Goal: Task Accomplishment & Management: Complete application form

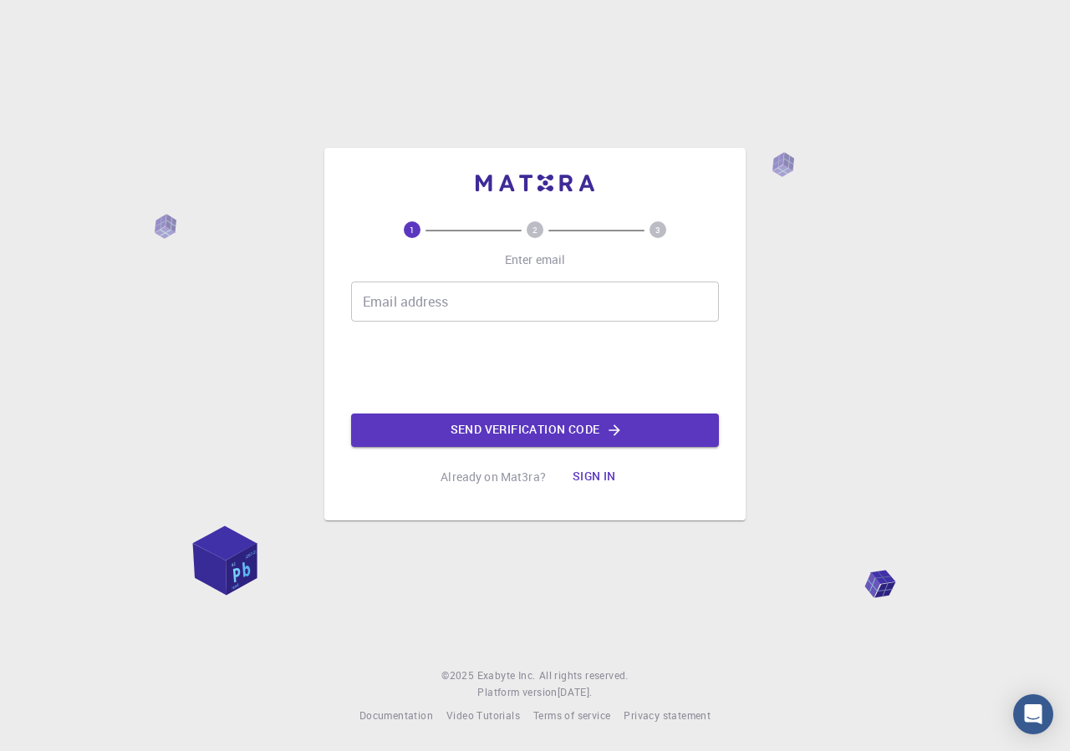
click at [445, 293] on input "Email address" at bounding box center [535, 302] width 368 height 40
click at [444, 293] on input "Email address" at bounding box center [535, 302] width 368 height 40
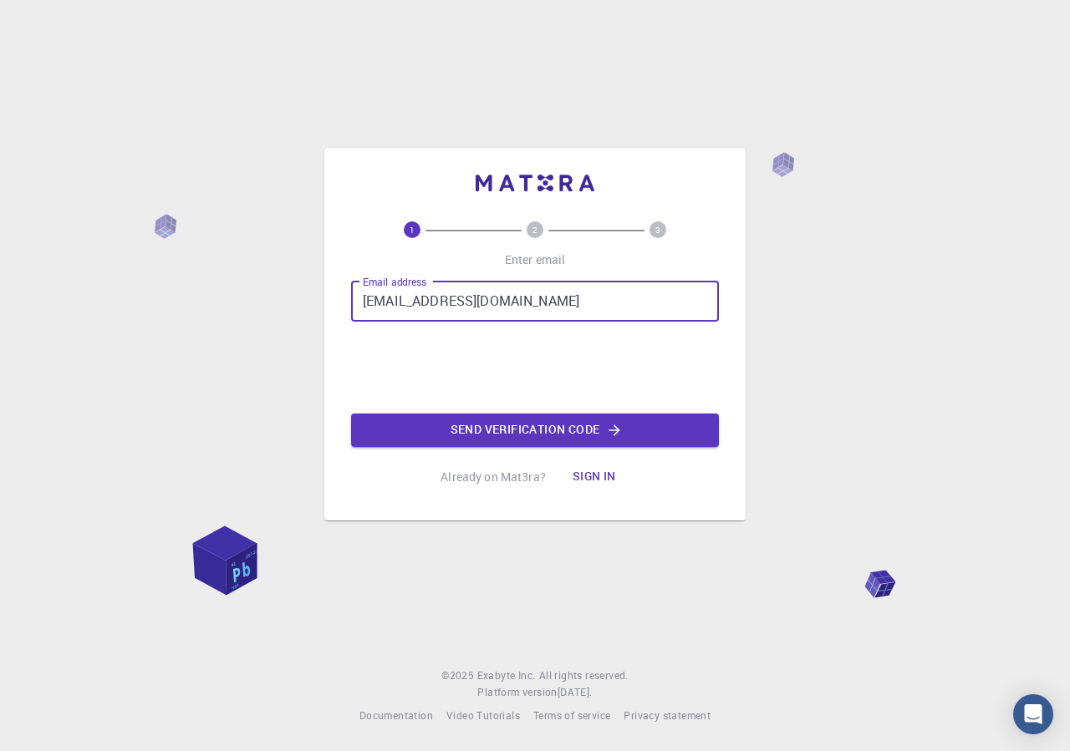
type input "[EMAIL_ADDRESS][DOMAIN_NAME]"
click at [475, 419] on button "Send verification code" at bounding box center [535, 430] width 368 height 33
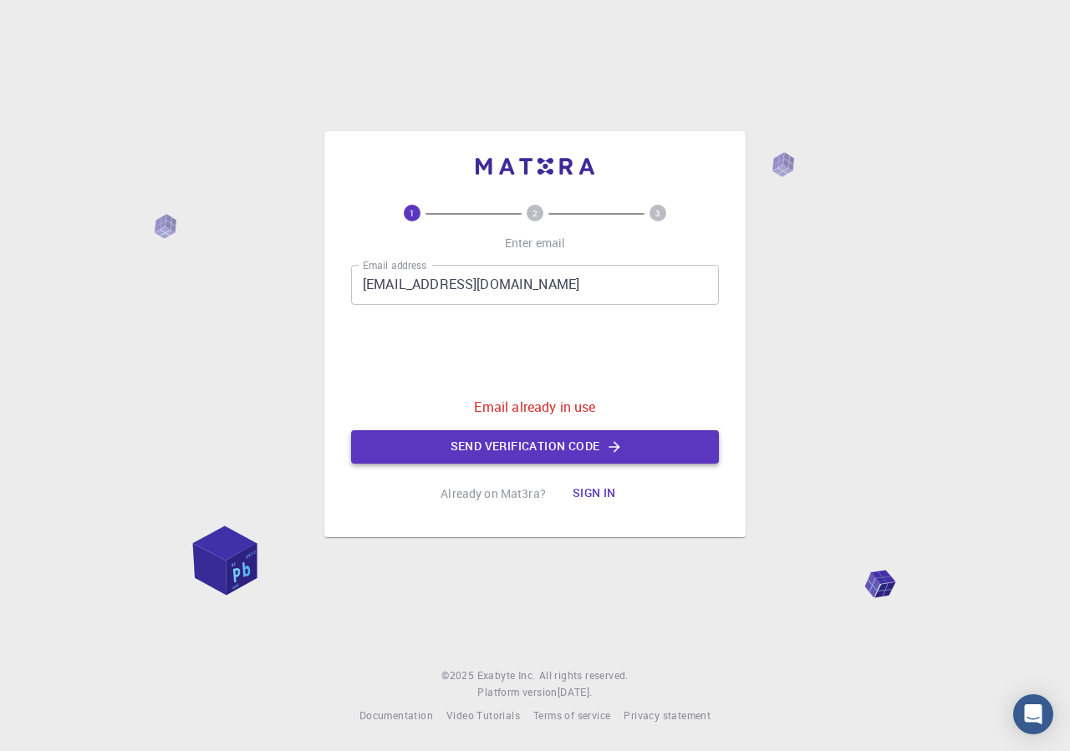
click at [486, 447] on button "Send verification code" at bounding box center [535, 446] width 368 height 33
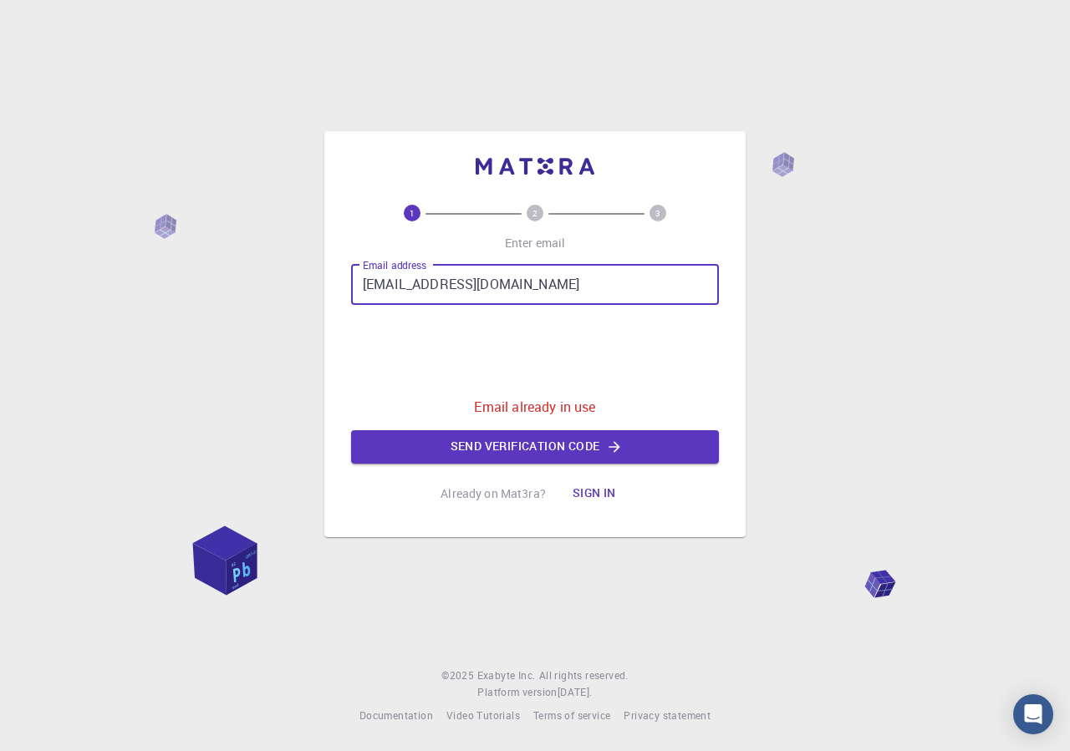
drag, startPoint x: 645, startPoint y: 283, endPoint x: 207, endPoint y: 292, distance: 438.0
click at [351, 292] on input "[EMAIL_ADDRESS][DOMAIN_NAME]" at bounding box center [535, 285] width 368 height 40
click at [429, 288] on input "Email address" at bounding box center [535, 285] width 368 height 40
type input "[EMAIL_ADDRESS][DOMAIN_NAME]"
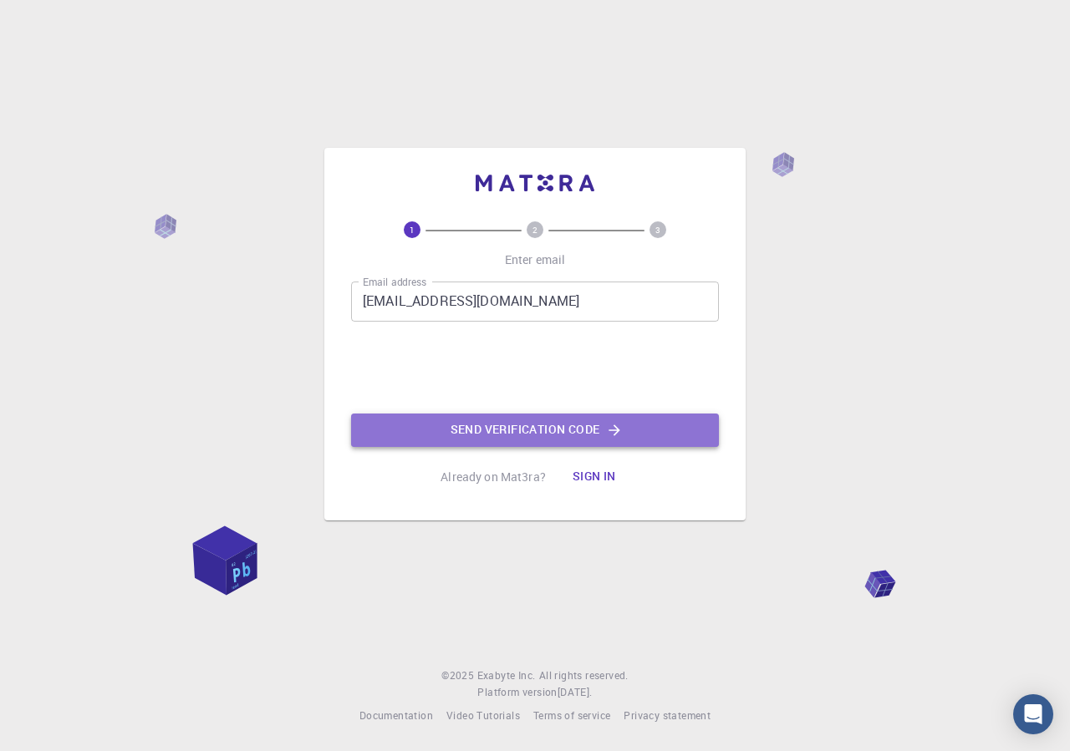
click at [469, 439] on button "Send verification code" at bounding box center [535, 430] width 368 height 33
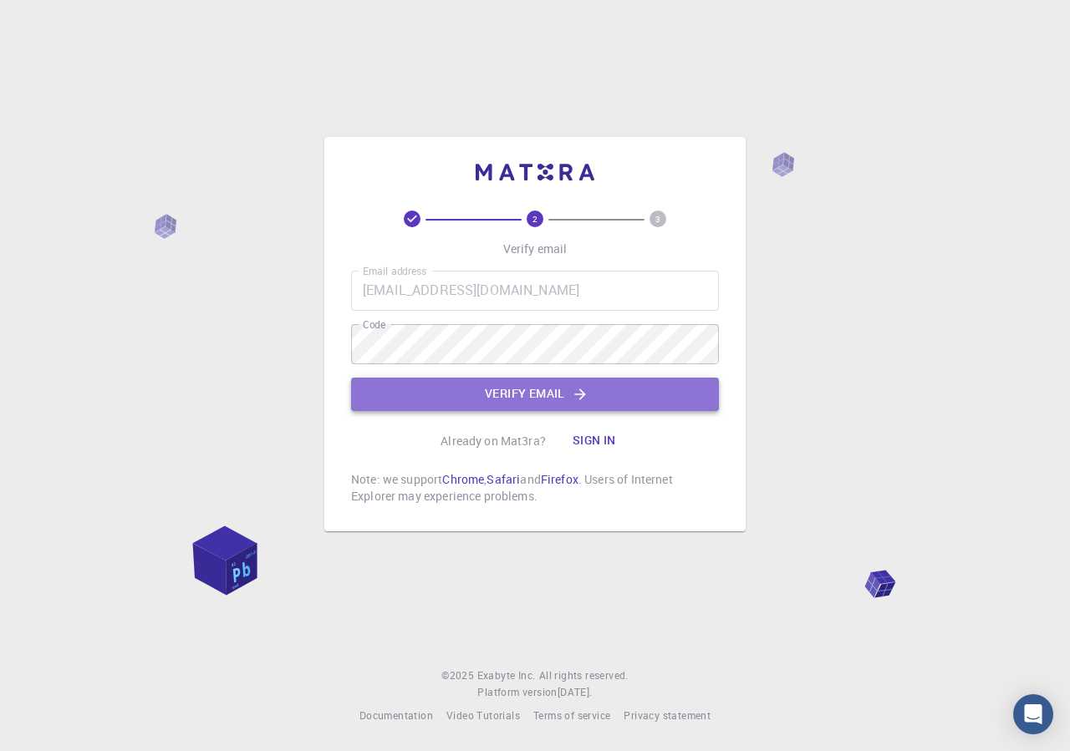
click at [523, 389] on button "Verify email" at bounding box center [535, 394] width 368 height 33
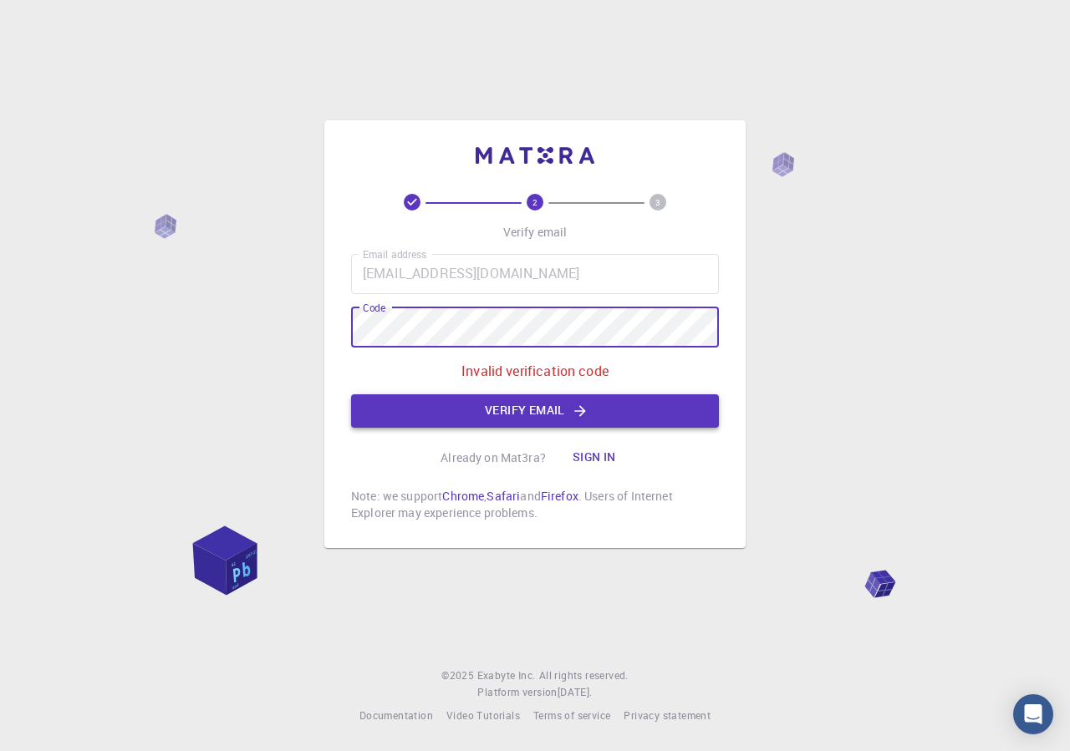
click at [554, 404] on button "Verify email" at bounding box center [535, 410] width 368 height 33
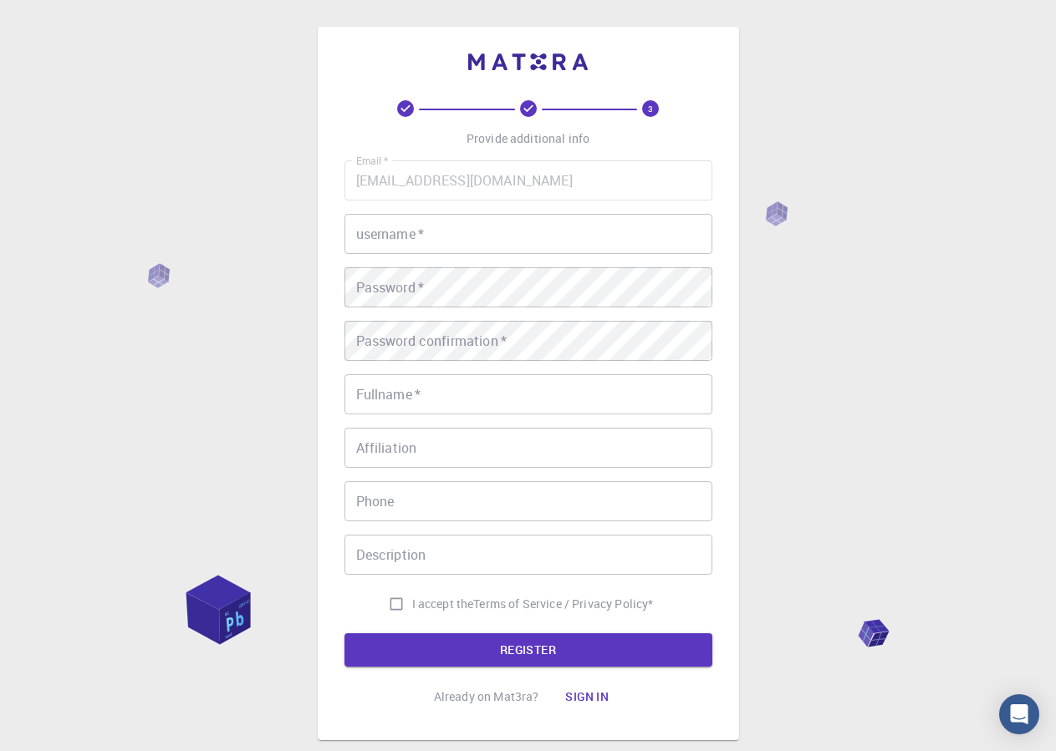
click at [428, 236] on input "username   *" at bounding box center [528, 234] width 368 height 40
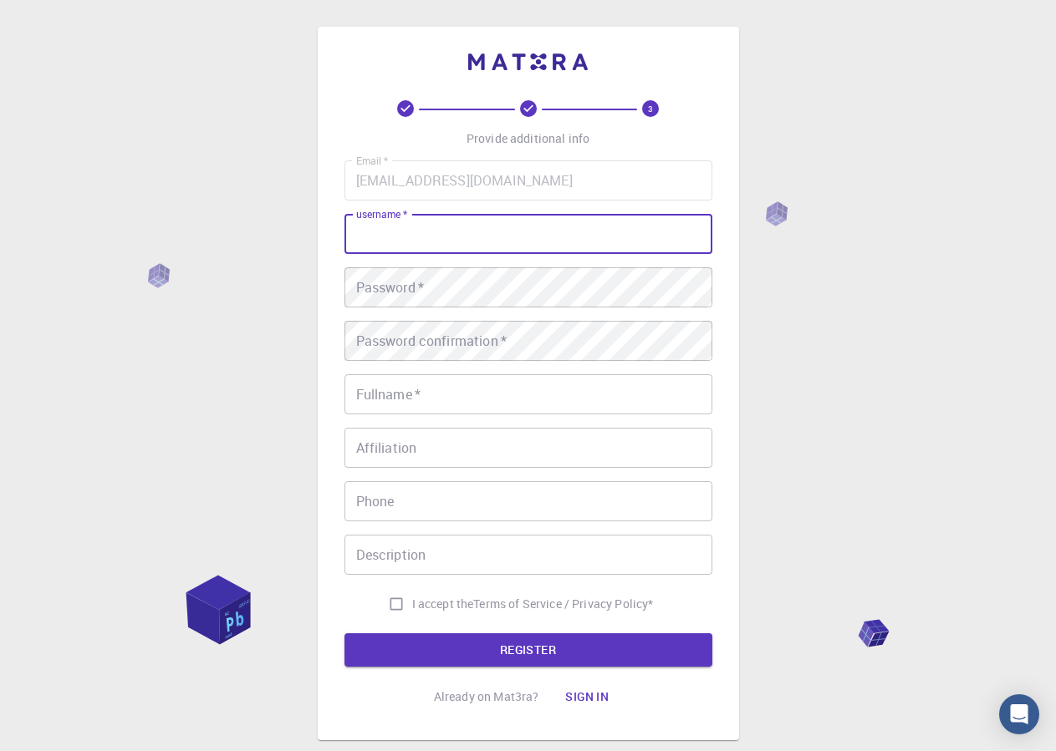
click at [428, 236] on input "username   *" at bounding box center [528, 234] width 368 height 40
type input "ghebouli"
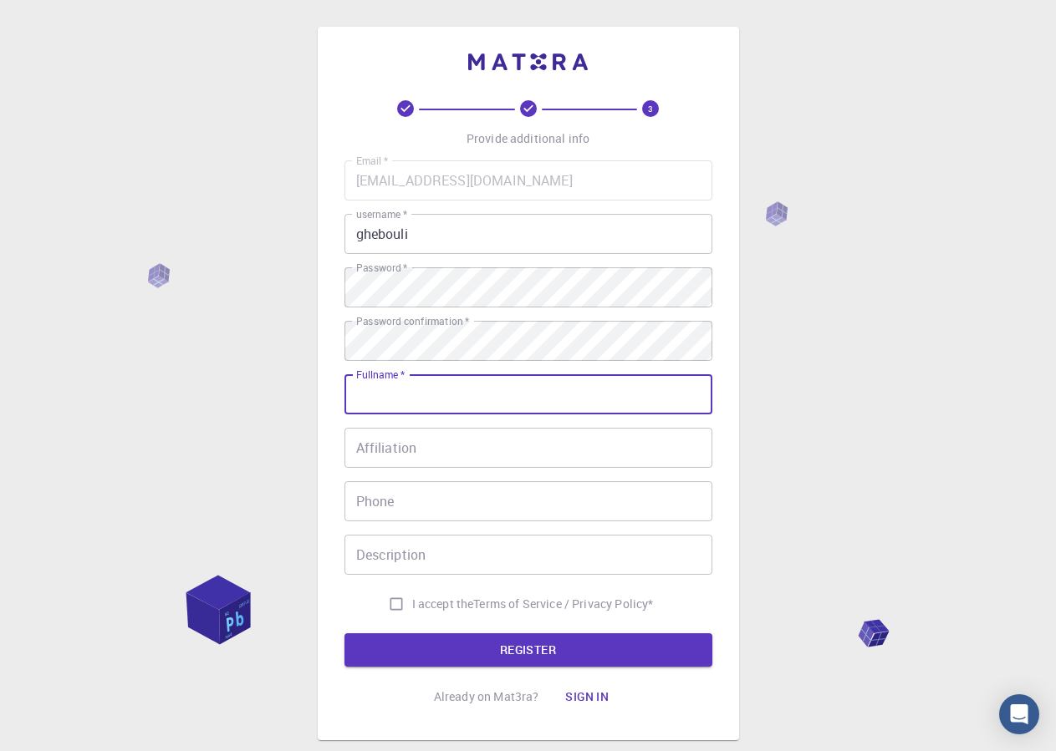
click at [432, 394] on input "Fullname   *" at bounding box center [528, 394] width 368 height 40
type input "[PERSON_NAME]"
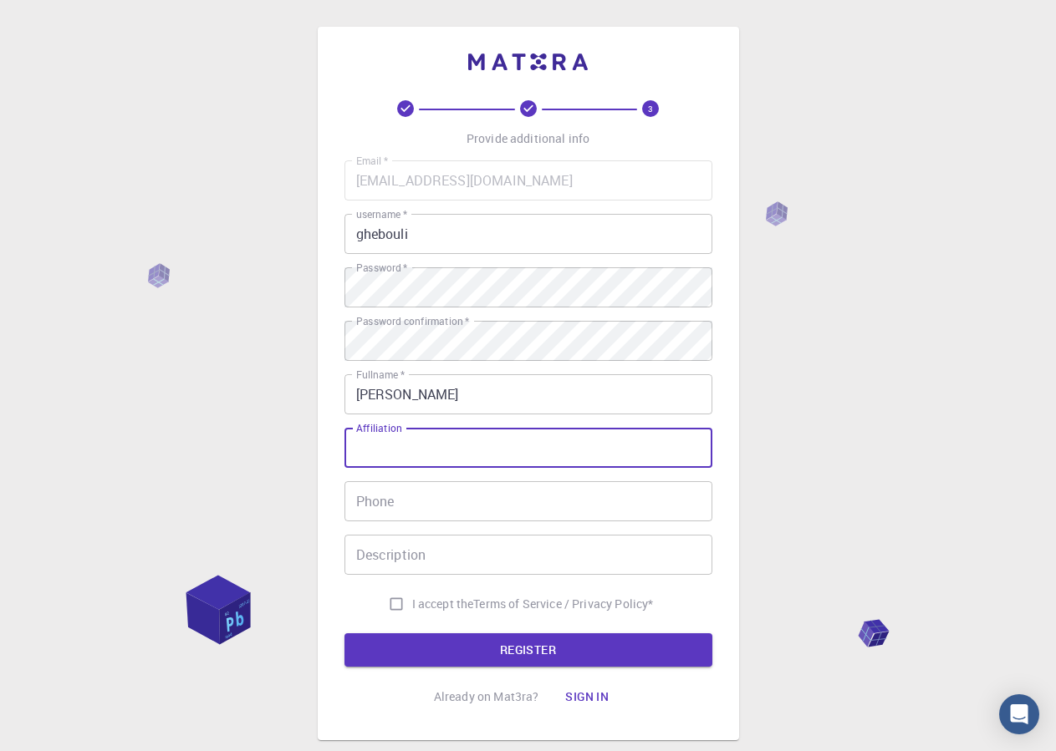
click at [452, 462] on input "Affiliation" at bounding box center [528, 448] width 368 height 40
type input "[GEOGRAPHIC_DATA]"
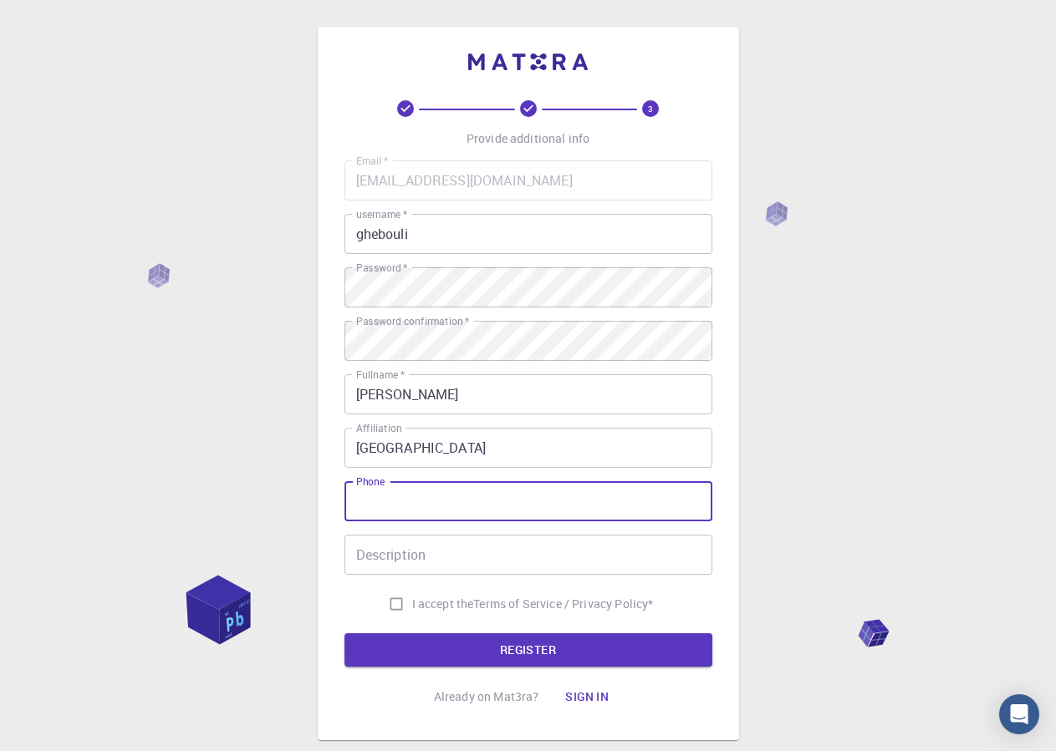
click at [456, 501] on input "Phone" at bounding box center [528, 501] width 368 height 40
type input "213776876125"
click at [390, 605] on input "I accept the Terms of Service / Privacy Policy *" at bounding box center [396, 604] width 32 height 32
checkbox input "true"
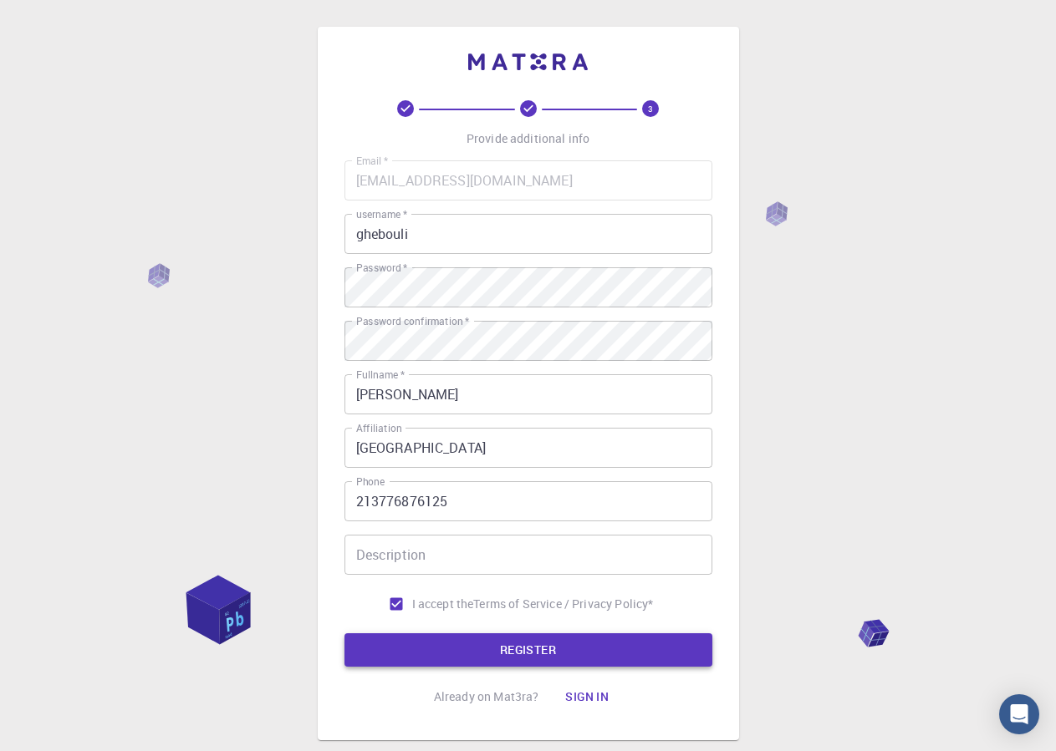
click at [470, 643] on button "REGISTER" at bounding box center [528, 649] width 368 height 33
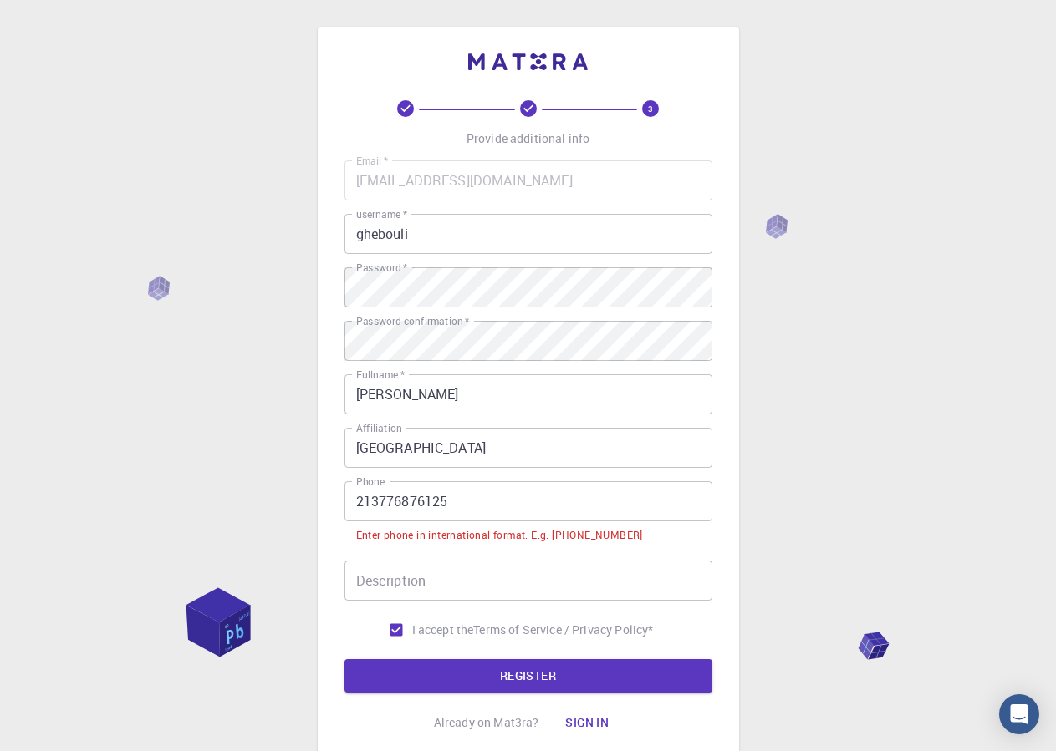
click at [355, 500] on input "213776876125" at bounding box center [528, 501] width 368 height 40
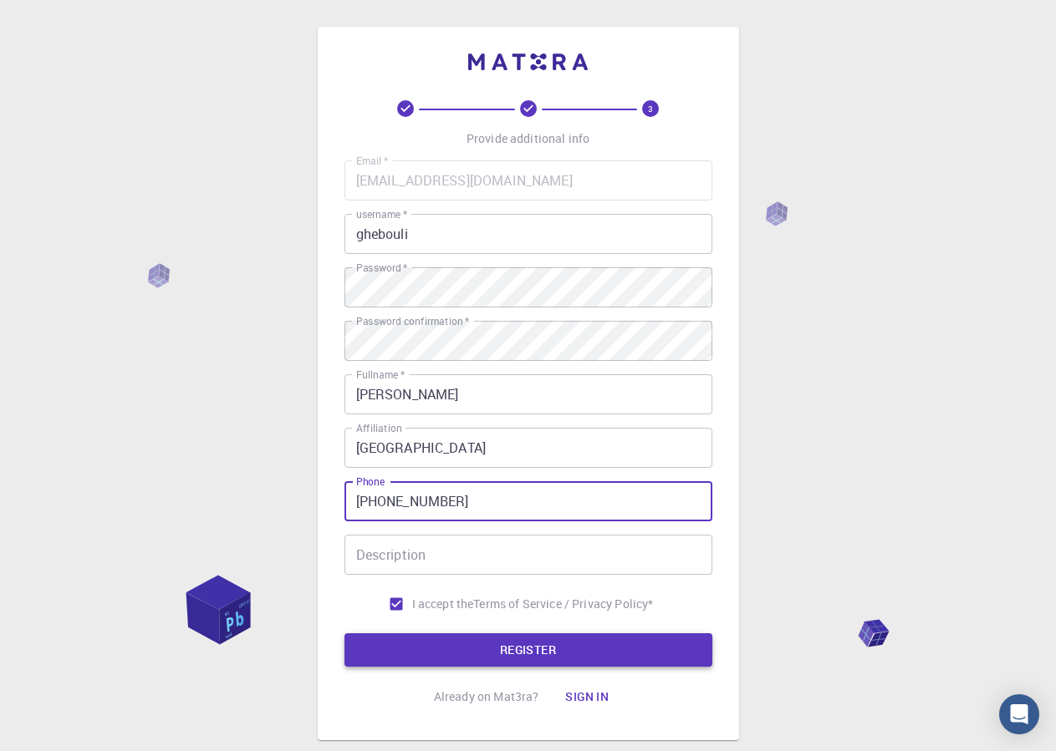
type input "[PHONE_NUMBER]"
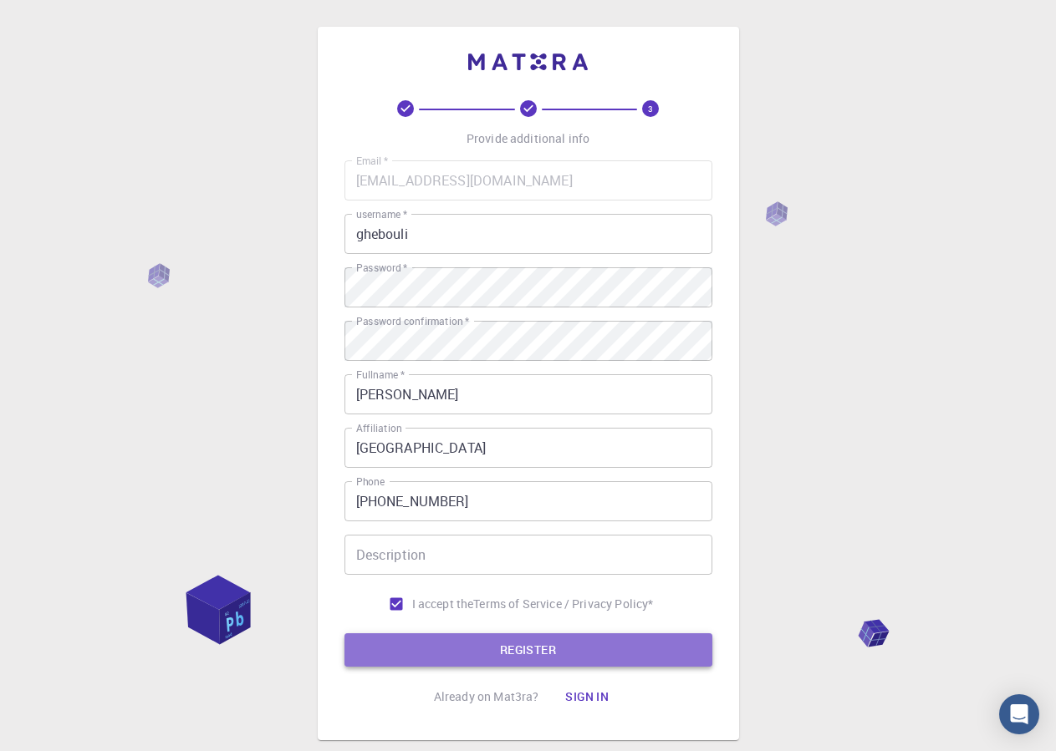
click at [512, 655] on button "REGISTER" at bounding box center [528, 649] width 368 height 33
